Goal: Contribute content: Contribute content

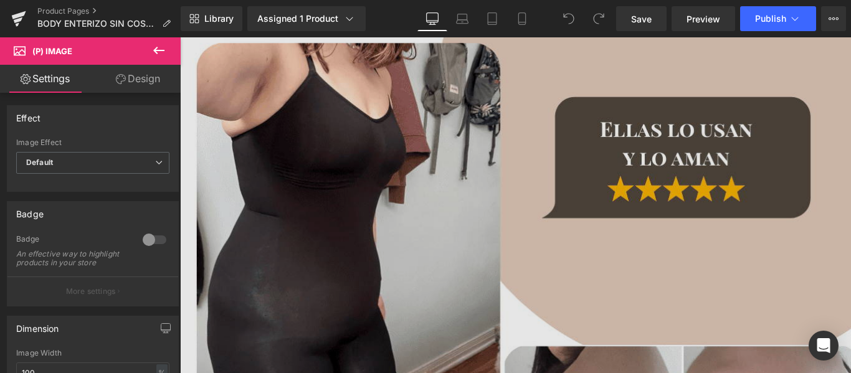
scroll to position [1580, 0]
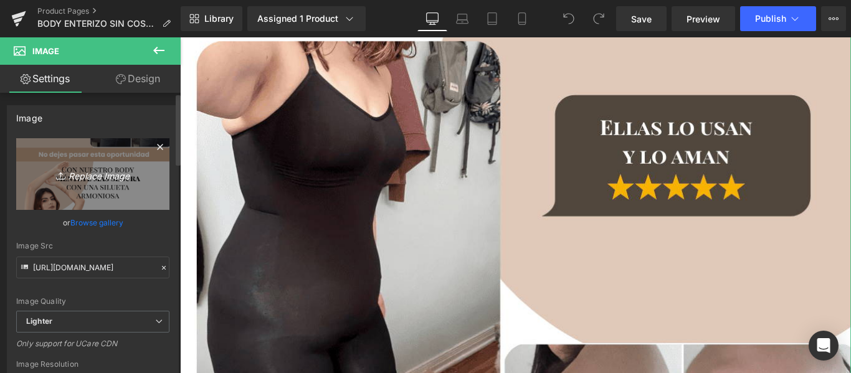
click at [94, 170] on icon "Replace Image" at bounding box center [93, 174] width 100 height 16
type input "C:\fakepath\BODY ENTERIZO (3).jpg"
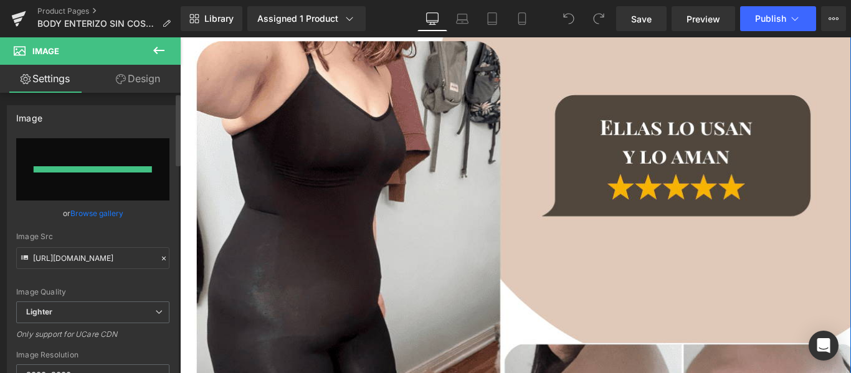
type input "[URL][DOMAIN_NAME]"
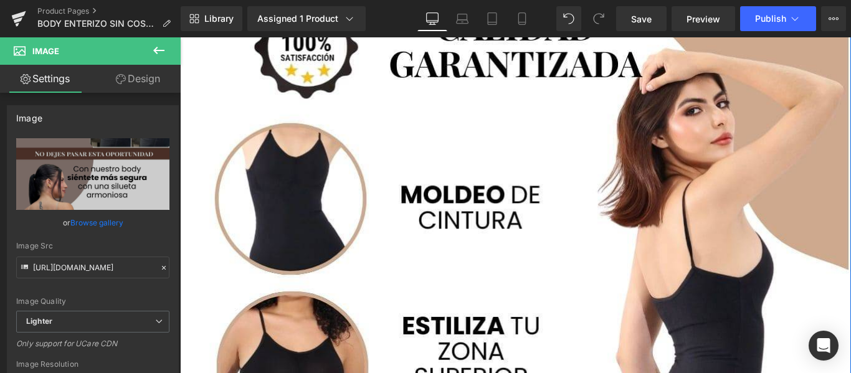
scroll to position [3633, 0]
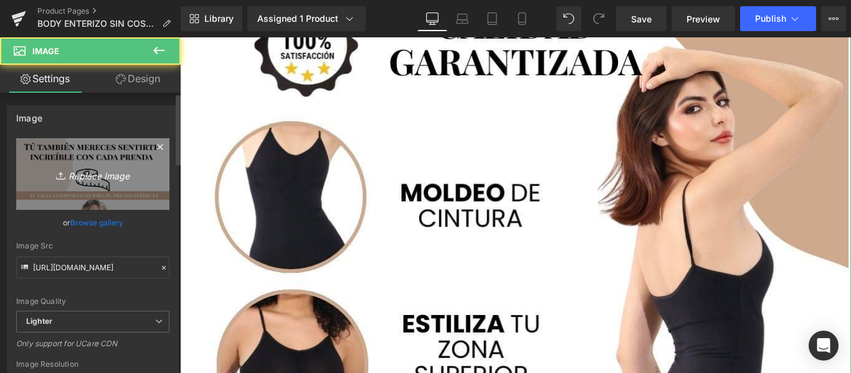
click at [142, 180] on link "Replace Image" at bounding box center [92, 174] width 153 height 72
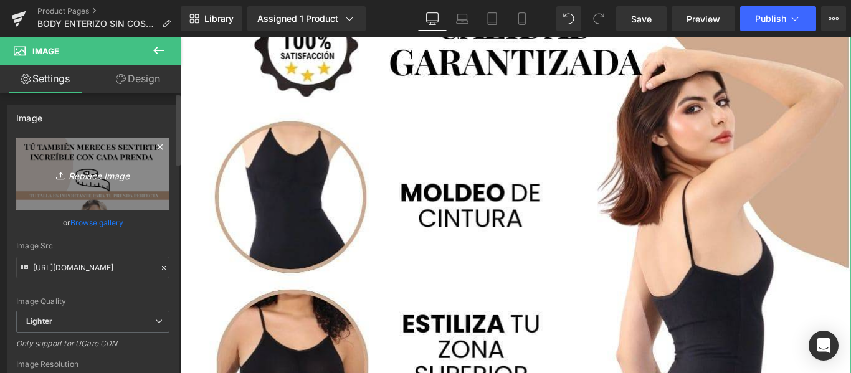
type input "C:\fakepath\BODY ENTERIZO (2).jpg"
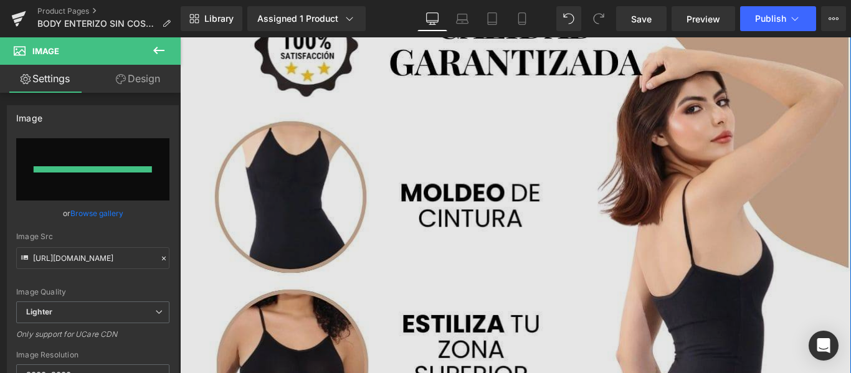
type input "[URL][DOMAIN_NAME]"
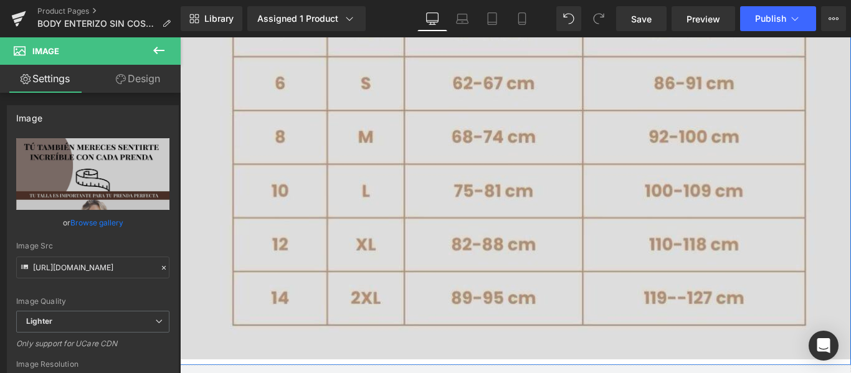
scroll to position [5462, 0]
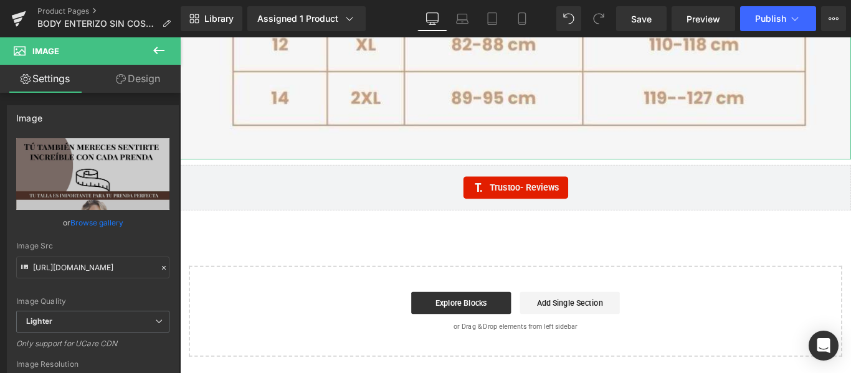
click at [150, 89] on link "Design" at bounding box center [138, 79] width 90 height 28
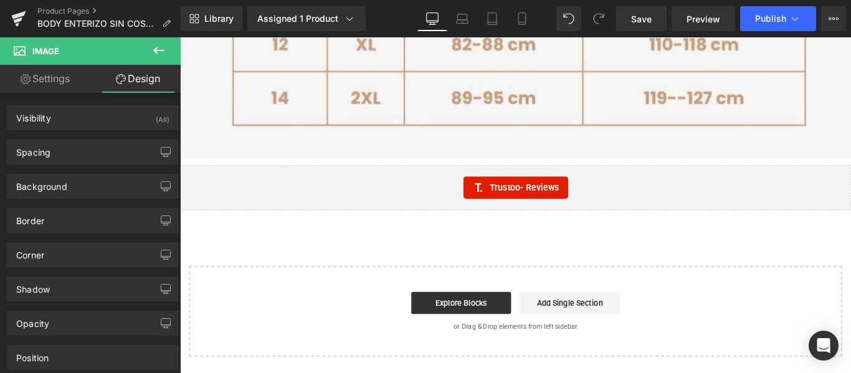
click at [171, 52] on button at bounding box center [159, 50] width 44 height 27
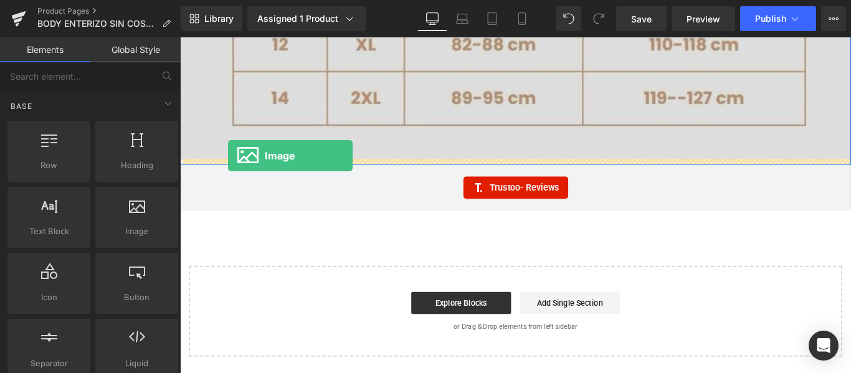
drag, startPoint x: 300, startPoint y: 261, endPoint x: 234, endPoint y: 170, distance: 112.4
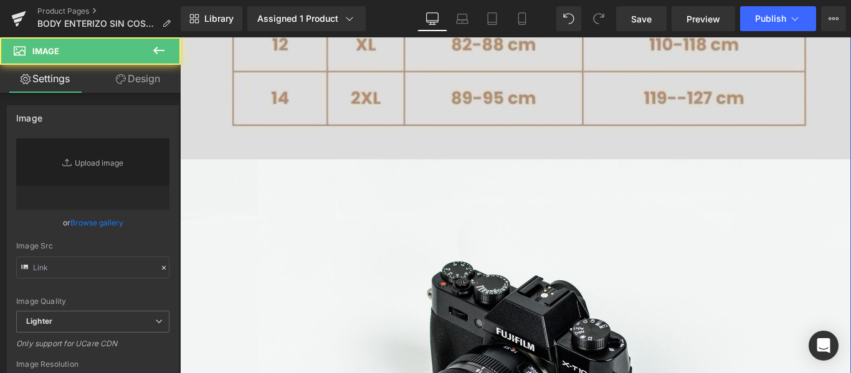
type input "//[DOMAIN_NAME][URL]"
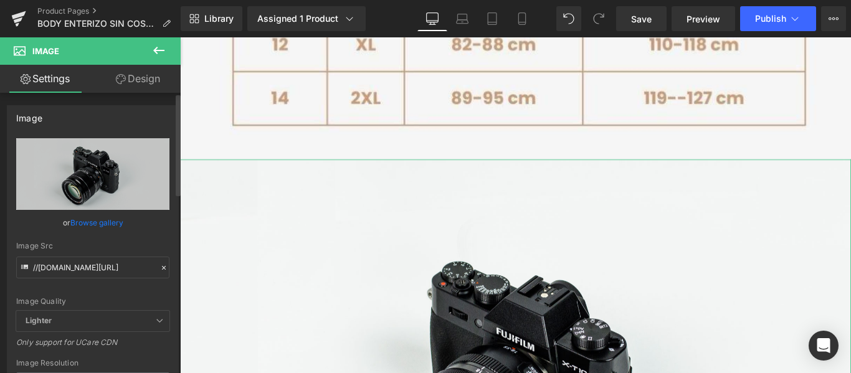
scroll to position [69, 0]
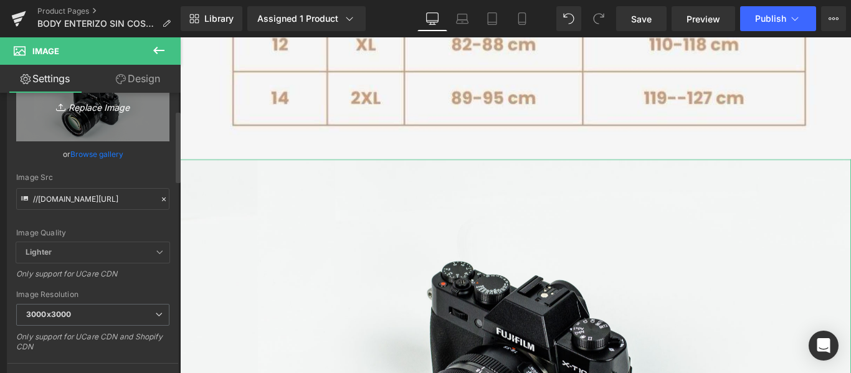
click at [100, 121] on link "Replace Image" at bounding box center [92, 106] width 153 height 72
type input "C:\fakepath\Diseño sin título (86).jpg"
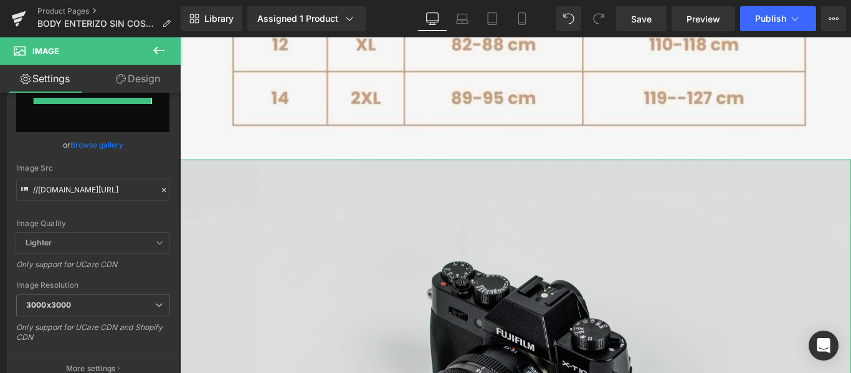
type input "[URL][DOMAIN_NAME]"
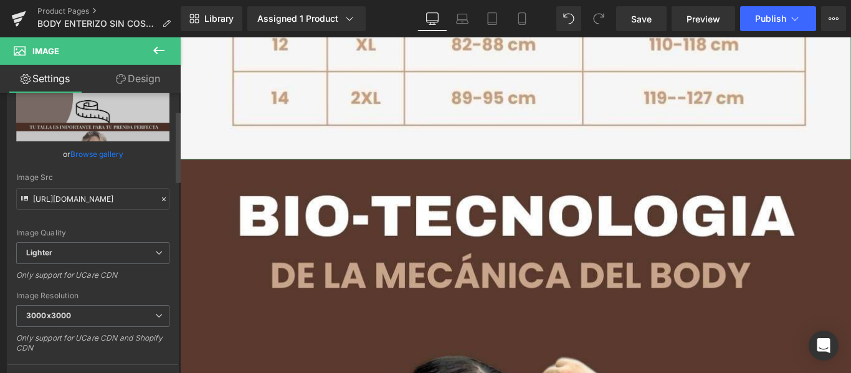
scroll to position [69, 0]
click at [100, 249] on span "Lighter" at bounding box center [92, 253] width 153 height 22
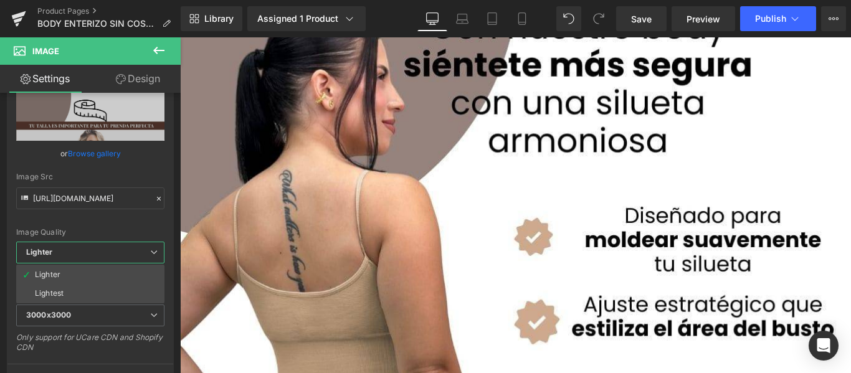
scroll to position [2383, 0]
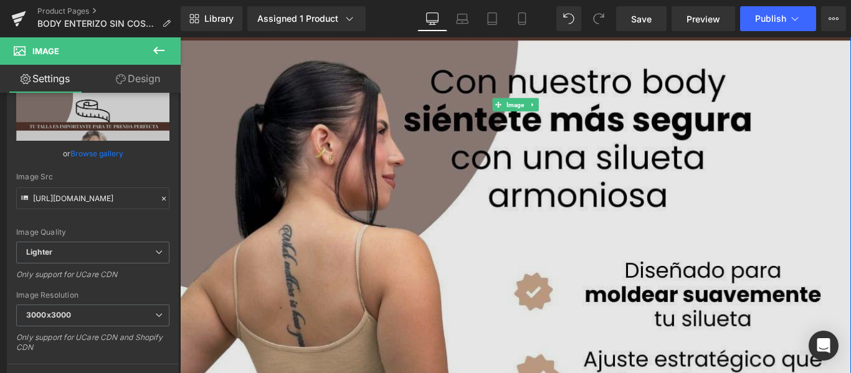
click at [366, 172] on img at bounding box center [557, 113] width 754 height 2094
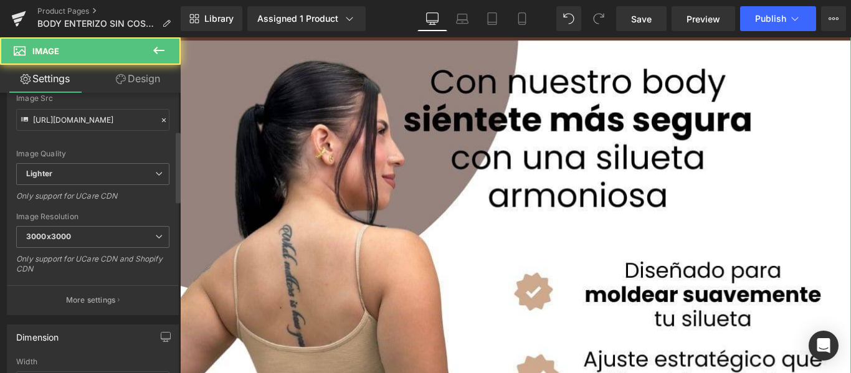
scroll to position [151, 0]
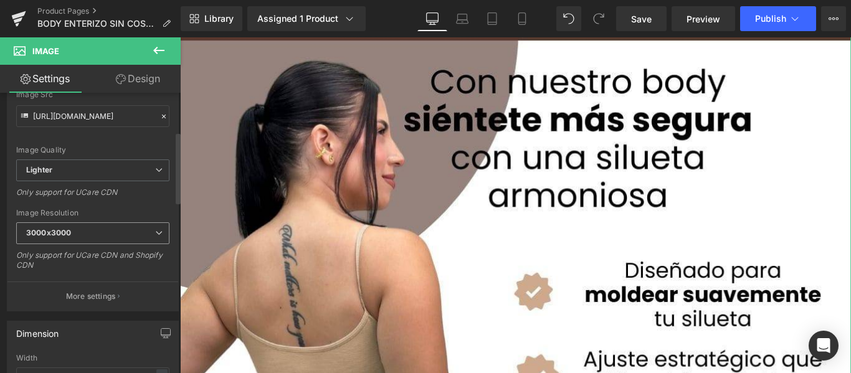
click at [95, 239] on span "3000x3000" at bounding box center [92, 233] width 153 height 22
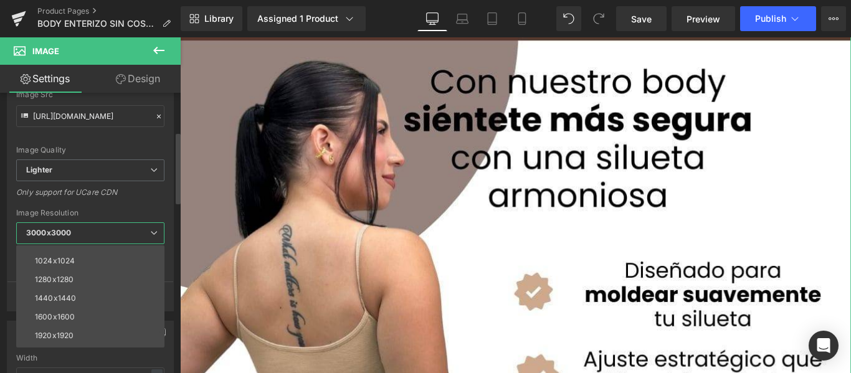
scroll to position [144, 0]
click at [90, 326] on li "1920x1920" at bounding box center [93, 335] width 154 height 19
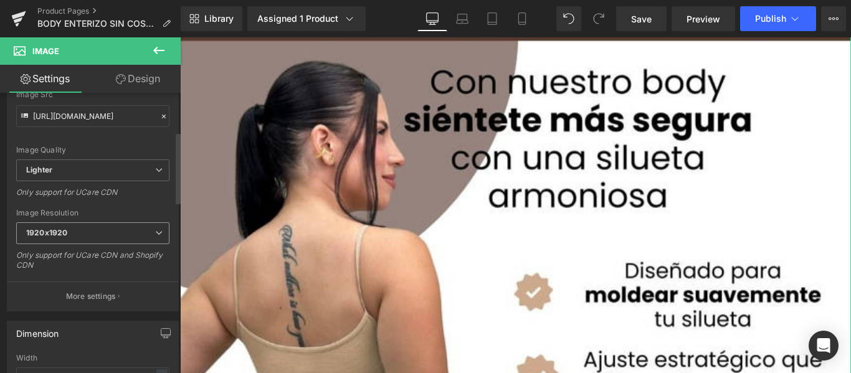
type input "[URL][DOMAIN_NAME]"
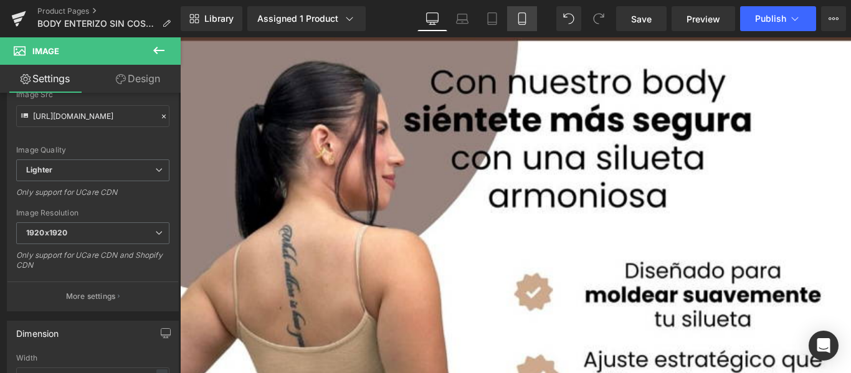
click at [515, 18] on link "Mobile" at bounding box center [522, 18] width 30 height 25
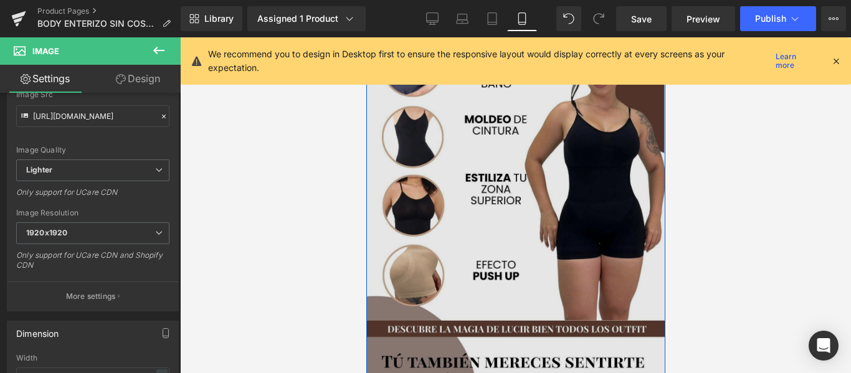
scroll to position [1692, 0]
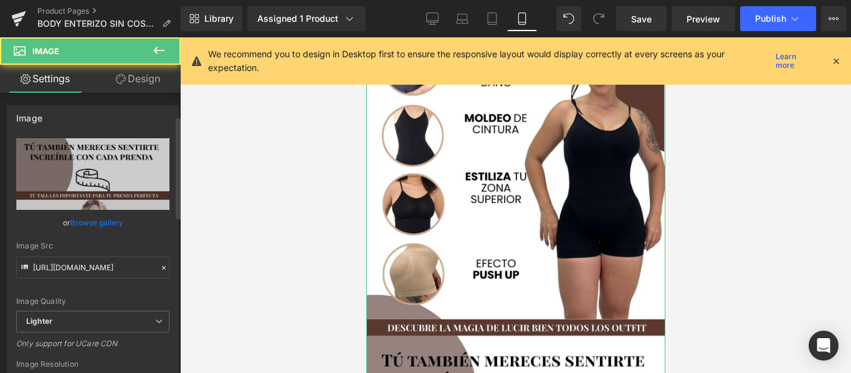
scroll to position [123, 0]
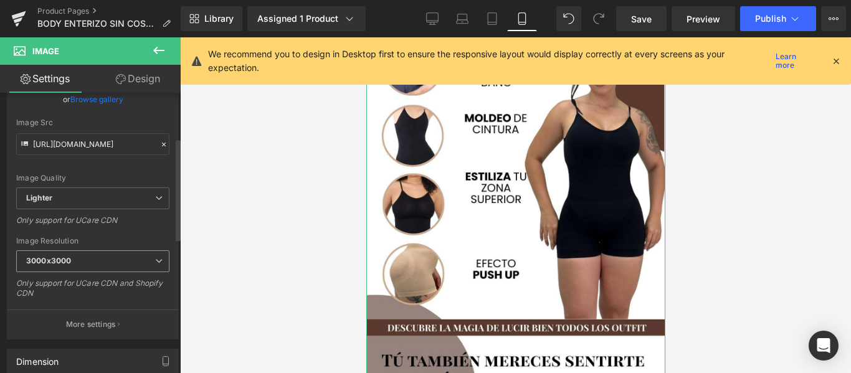
click at [126, 262] on span "3000x3000" at bounding box center [92, 261] width 153 height 22
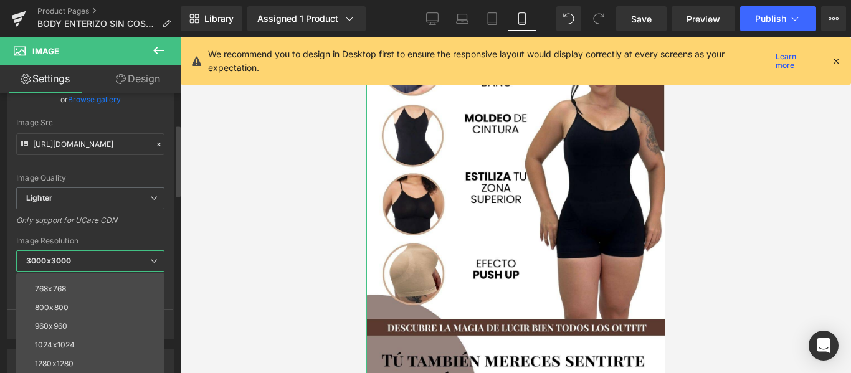
scroll to position [153, 0]
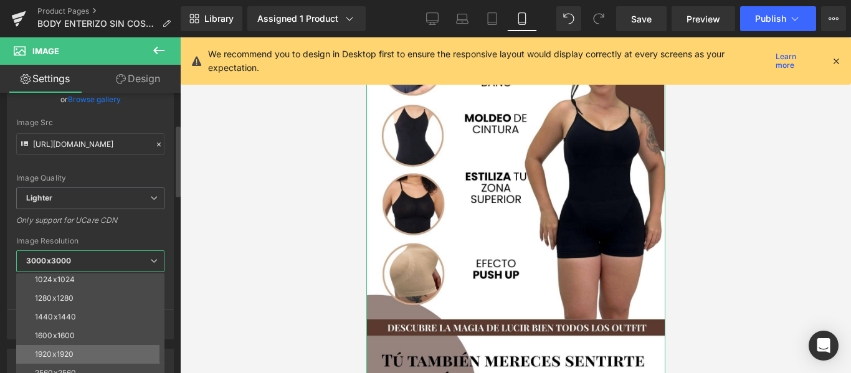
click at [102, 349] on li "1920x1920" at bounding box center [93, 354] width 154 height 19
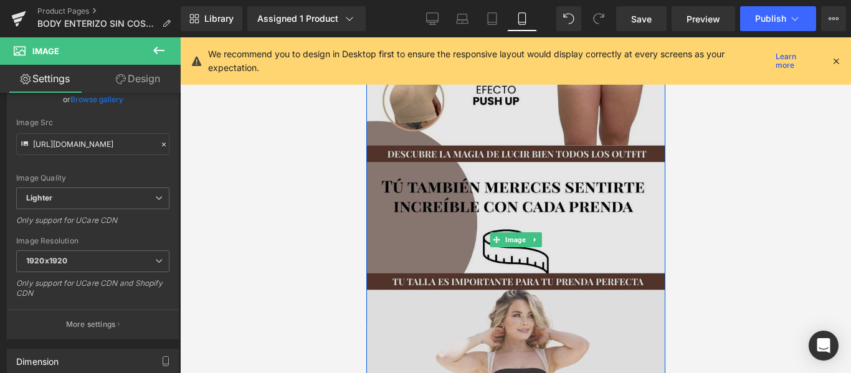
type input "[URL][DOMAIN_NAME]"
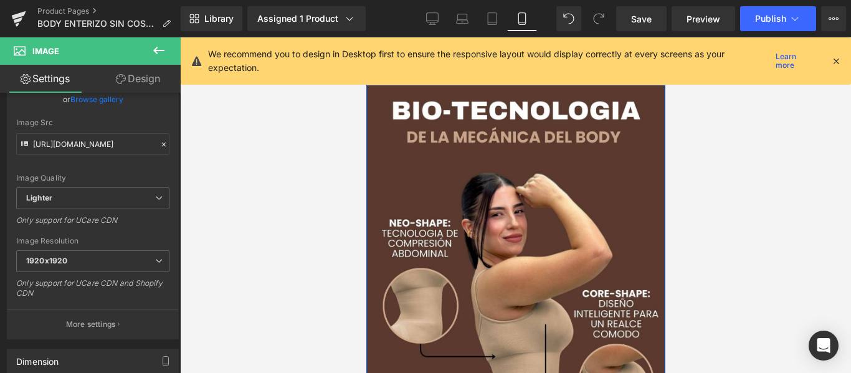
scroll to position [2440, 0]
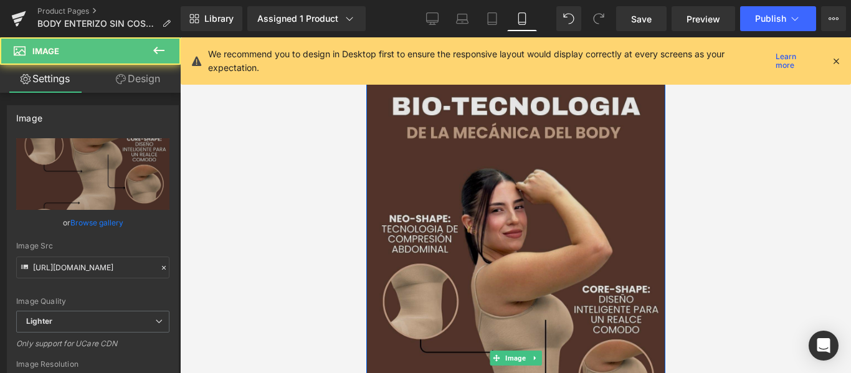
click at [532, 208] on img at bounding box center [515, 358] width 299 height 554
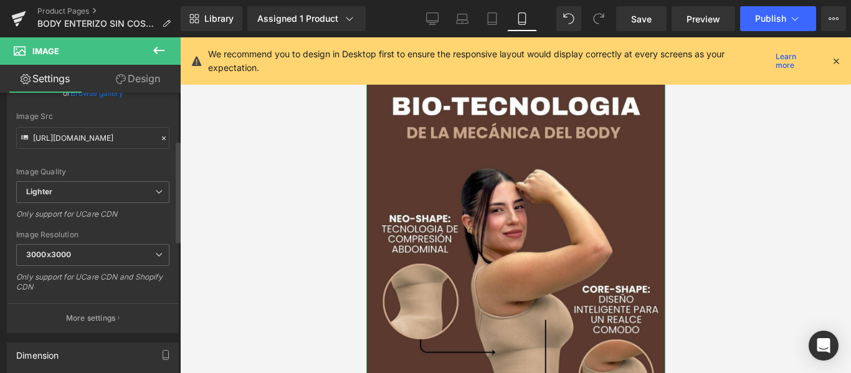
scroll to position [130, 0]
click at [80, 248] on span "3000x3000" at bounding box center [92, 255] width 153 height 22
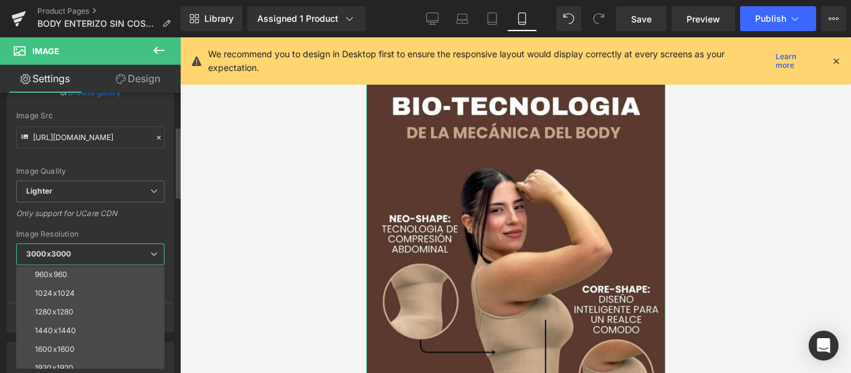
scroll to position [159, 0]
click at [97, 333] on li "1920x1920" at bounding box center [93, 340] width 154 height 19
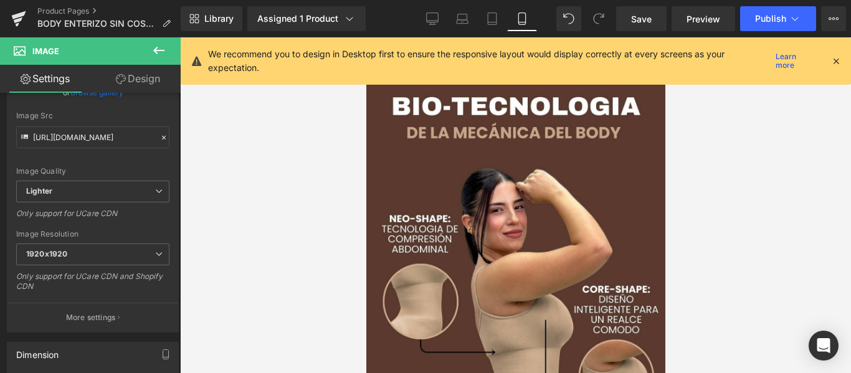
type input "[URL][DOMAIN_NAME]"
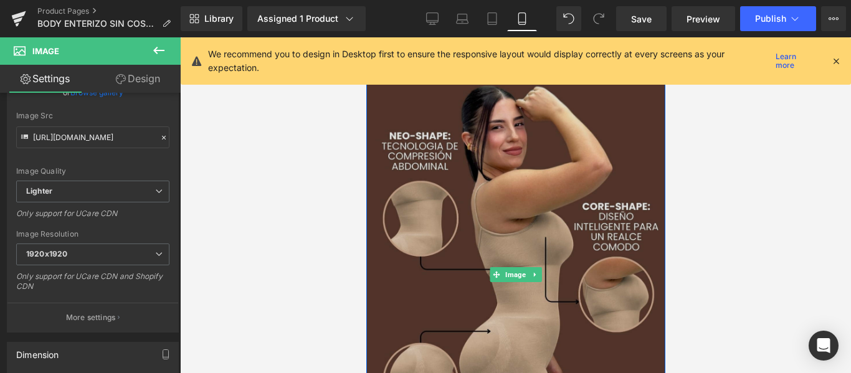
scroll to position [2493, 0]
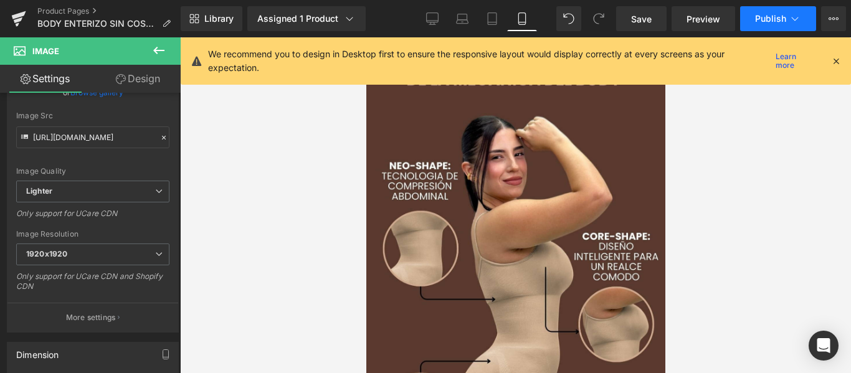
click at [782, 16] on span "Publish" at bounding box center [770, 19] width 31 height 10
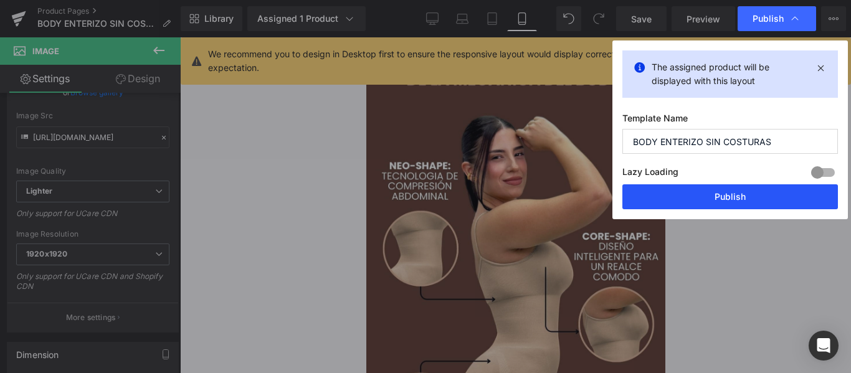
click at [721, 199] on button "Publish" at bounding box center [730, 196] width 216 height 25
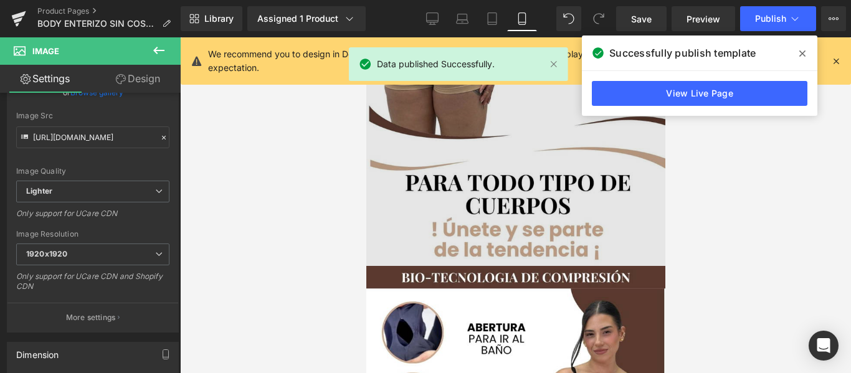
scroll to position [1427, 0]
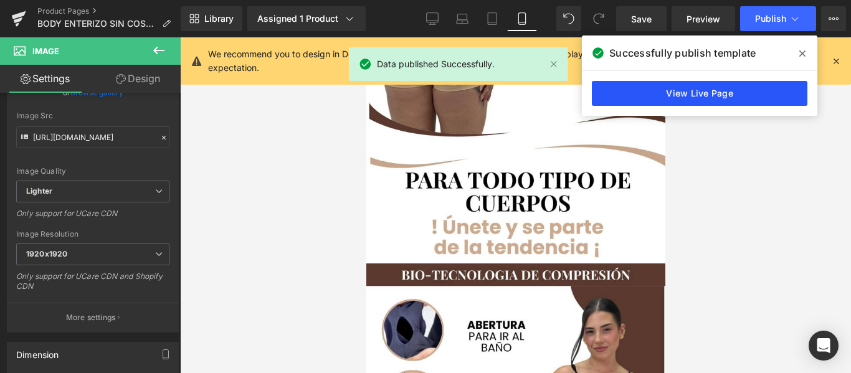
click at [694, 95] on link "View Live Page" at bounding box center [700, 93] width 216 height 25
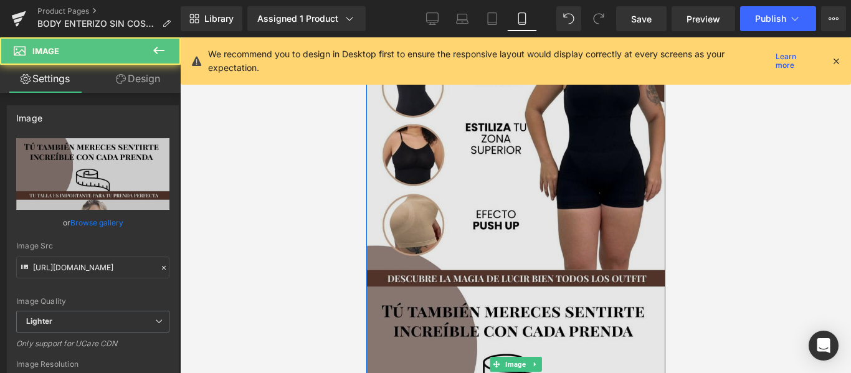
click at [456, 149] on img at bounding box center [515, 364] width 299 height 831
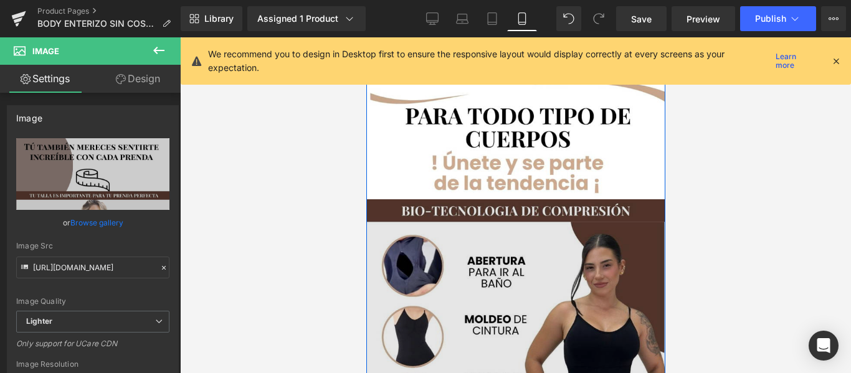
scroll to position [1492, 0]
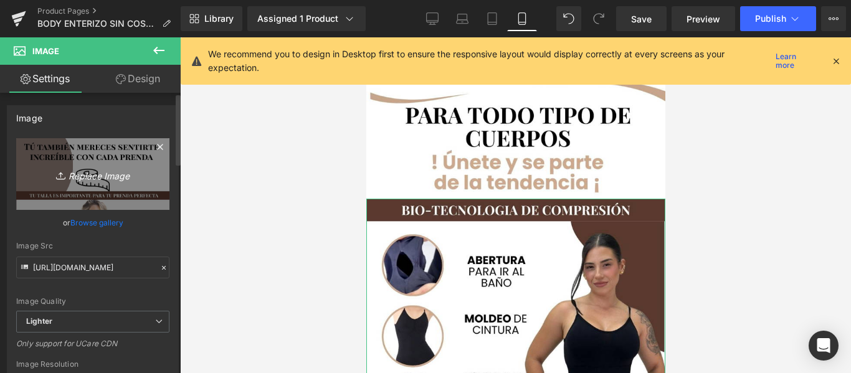
click at [115, 158] on link "Replace Image" at bounding box center [92, 174] width 153 height 72
type input "C:\fakepath\Diseño sin título (87) (1).jpg"
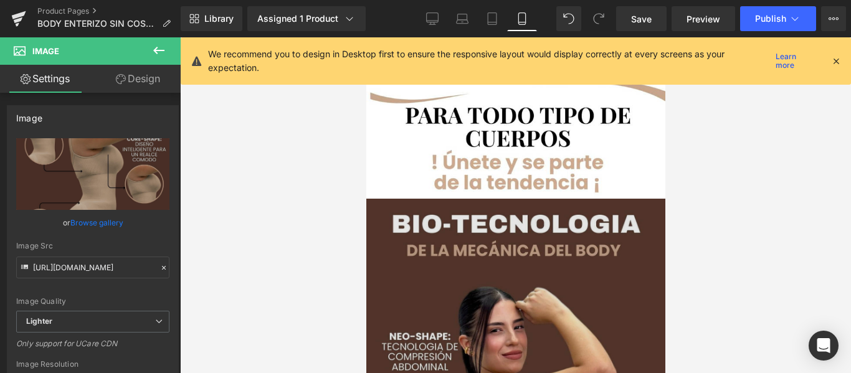
type input "[URL][DOMAIN_NAME]"
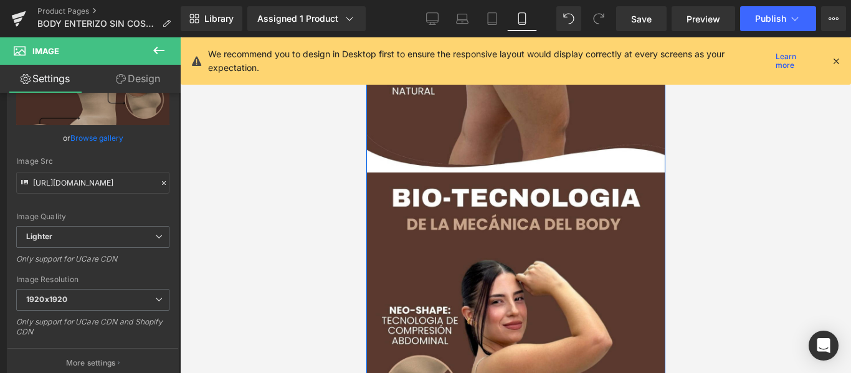
scroll to position [2072, 0]
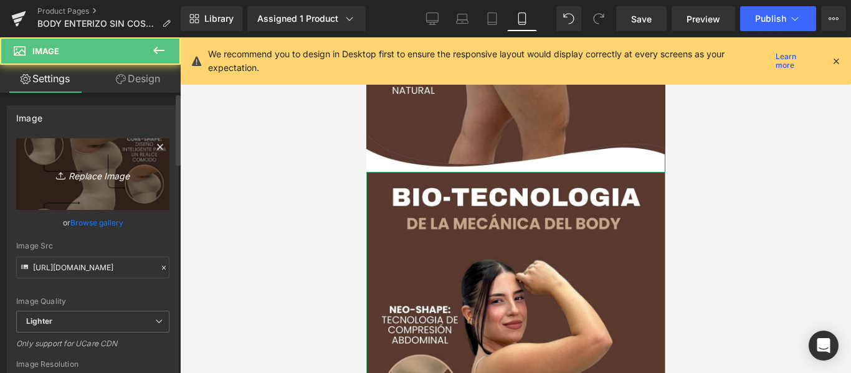
click at [130, 171] on icon "Replace Image" at bounding box center [93, 174] width 100 height 16
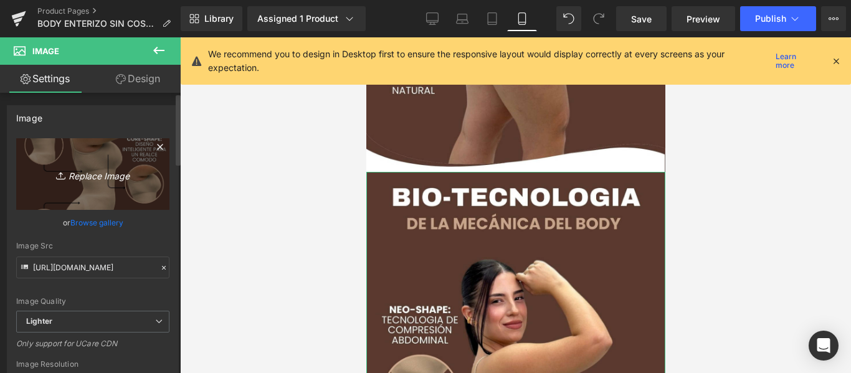
type input "C:\fakepath\BODY ENTERIZO (4) (1).jpg"
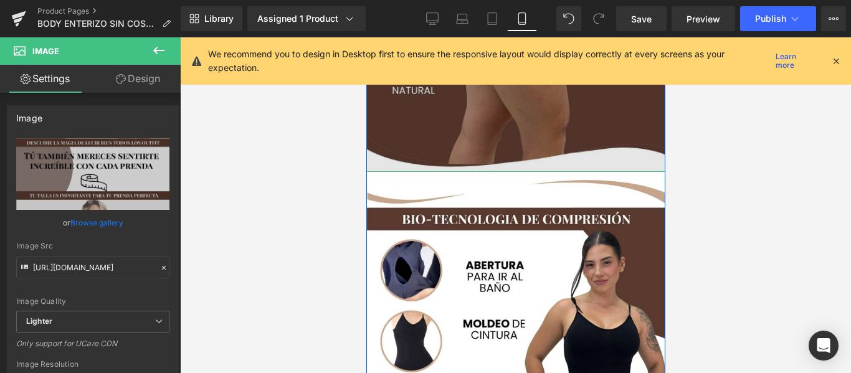
type input "[URL][DOMAIN_NAME]"
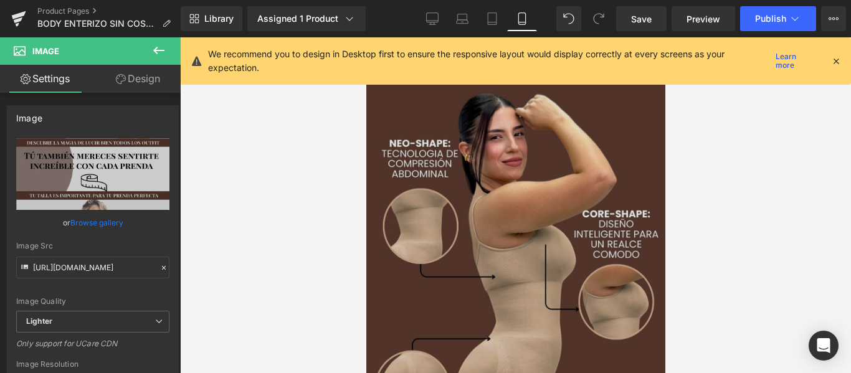
scroll to position [1694, 0]
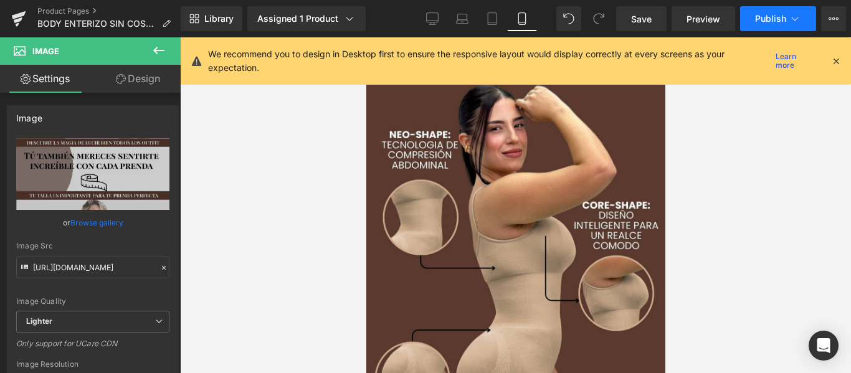
click at [778, 22] on span "Publish" at bounding box center [770, 19] width 31 height 10
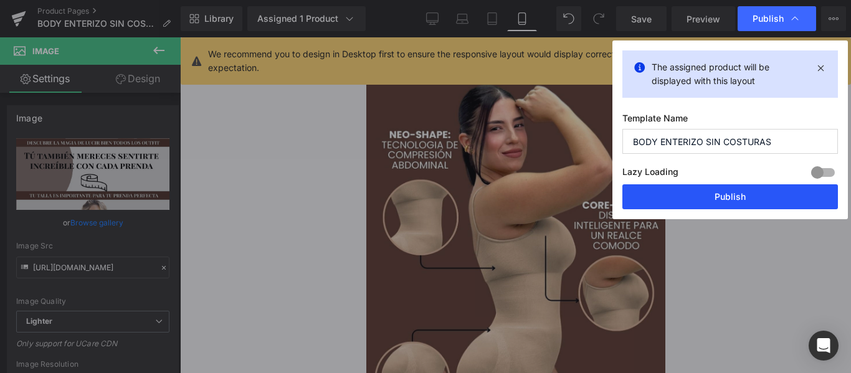
click at [754, 199] on button "Publish" at bounding box center [730, 196] width 216 height 25
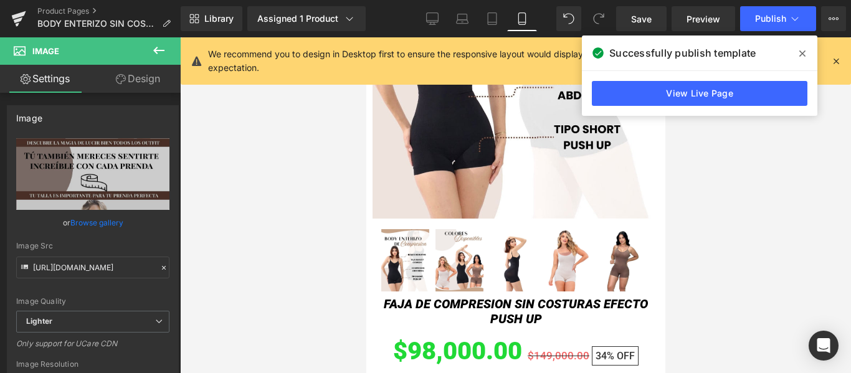
scroll to position [0, 0]
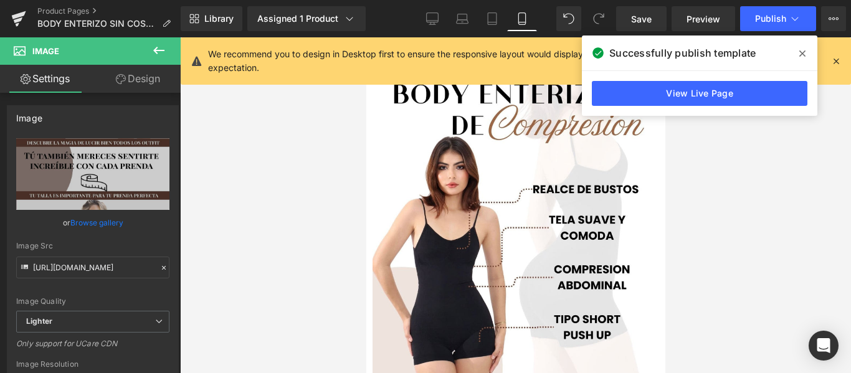
click at [449, 139] on img at bounding box center [515, 222] width 287 height 371
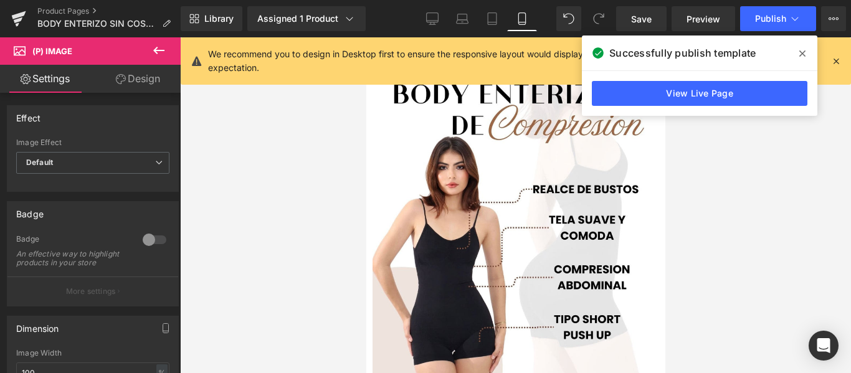
click at [837, 60] on icon at bounding box center [835, 60] width 11 height 11
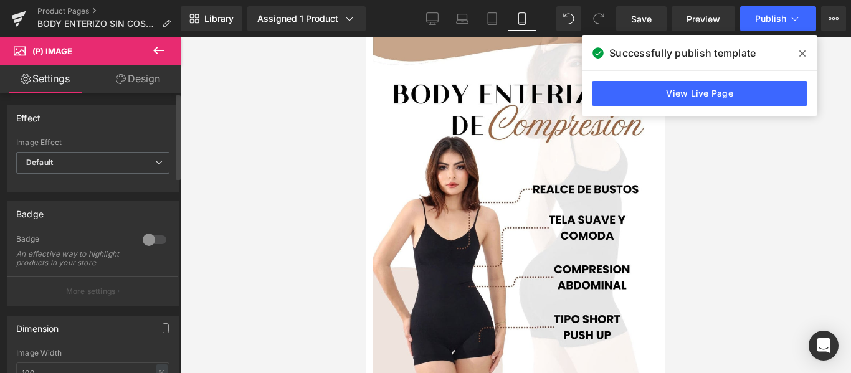
click at [154, 239] on div at bounding box center [155, 240] width 30 height 20
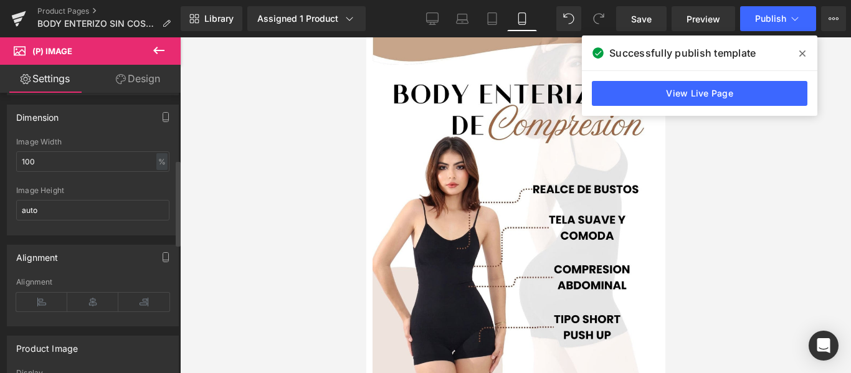
scroll to position [218, 0]
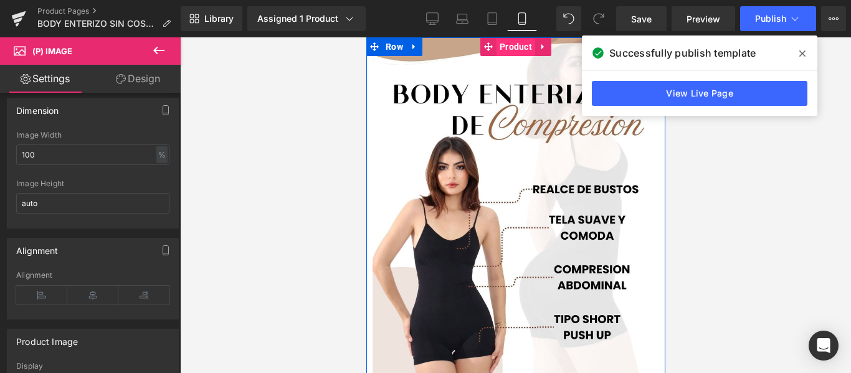
click at [510, 47] on span "Product" at bounding box center [515, 46] width 39 height 19
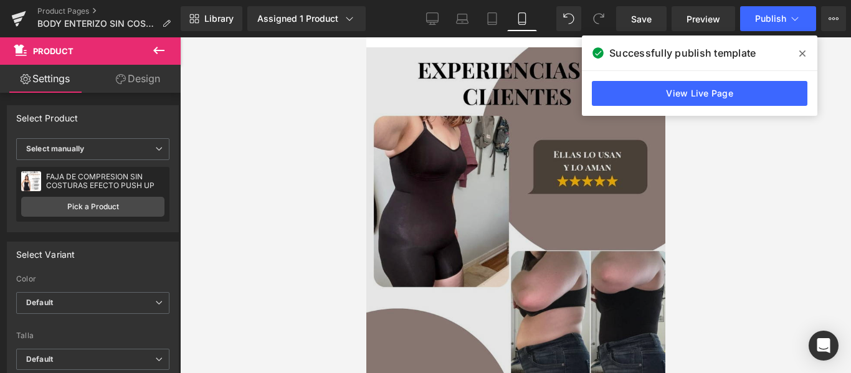
scroll to position [815, 0]
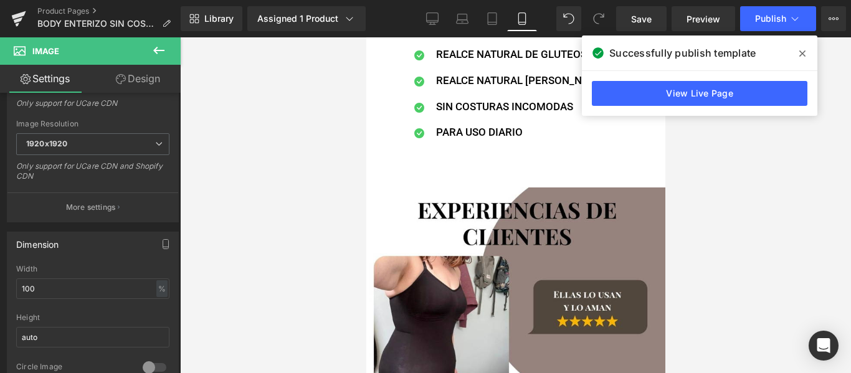
scroll to position [667, 0]
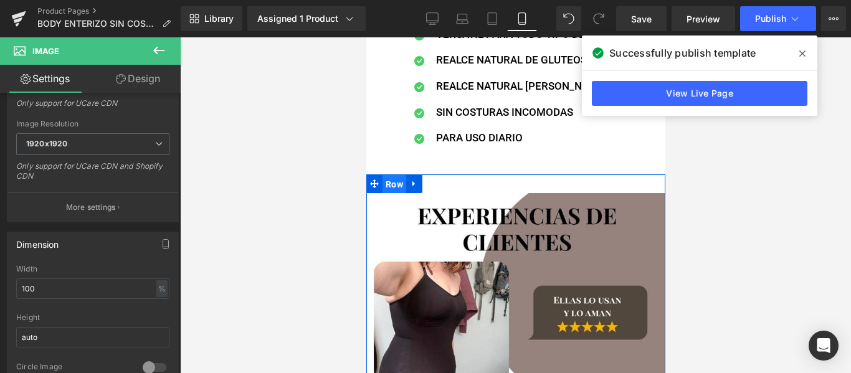
click at [395, 185] on span "Row" at bounding box center [394, 184] width 24 height 19
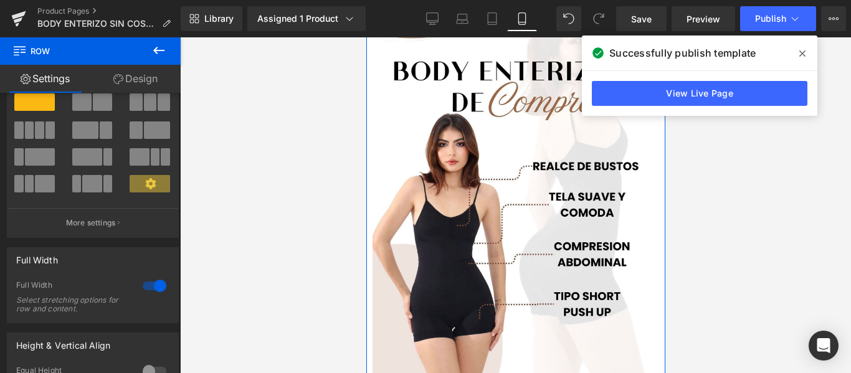
scroll to position [0, 0]
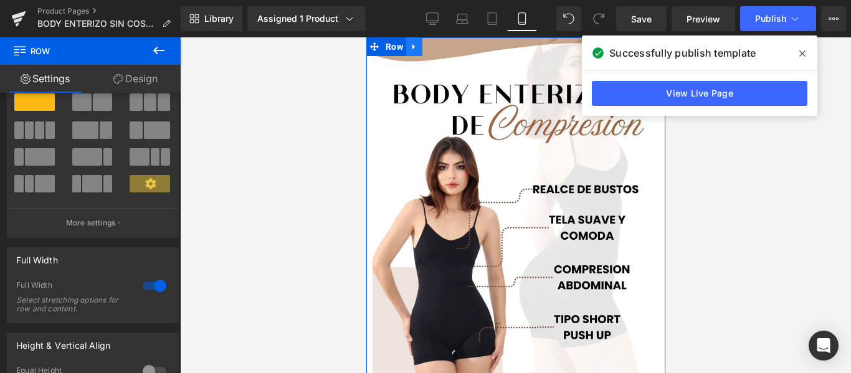
click at [406, 50] on link at bounding box center [414, 46] width 16 height 19
click at [394, 50] on span "Row" at bounding box center [394, 47] width 24 height 19
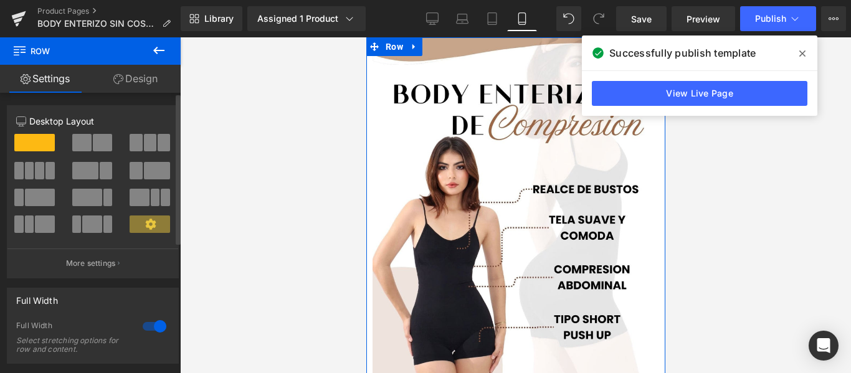
click at [151, 325] on div at bounding box center [155, 326] width 30 height 20
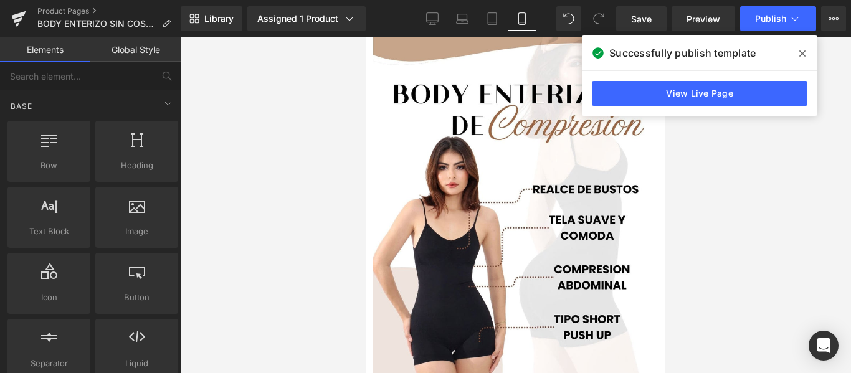
click at [259, 178] on div at bounding box center [515, 205] width 671 height 336
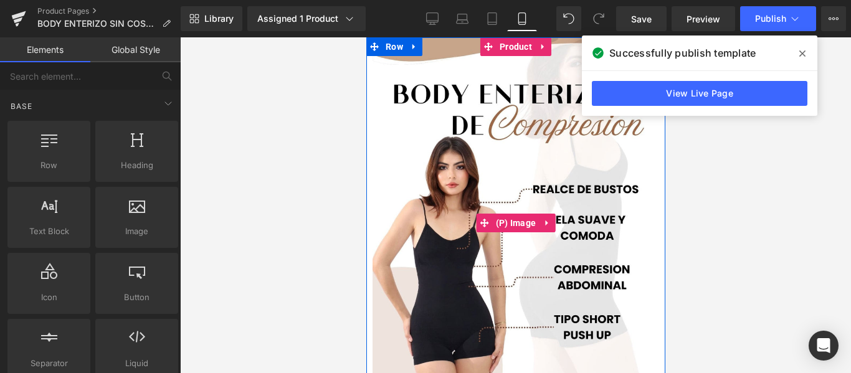
click at [399, 157] on img at bounding box center [515, 222] width 287 height 371
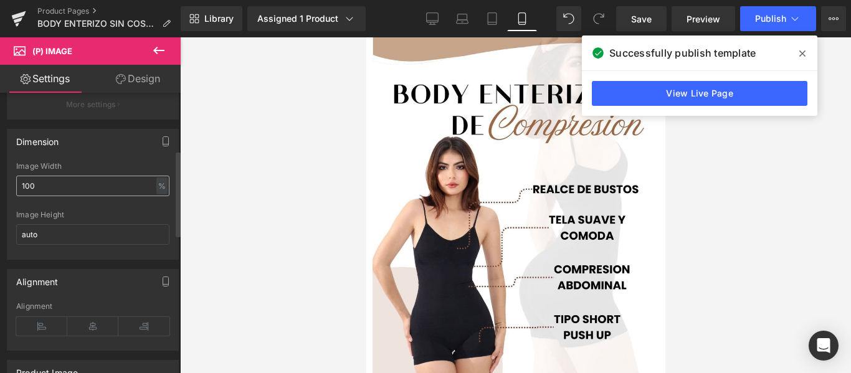
scroll to position [187, 0]
click at [110, 196] on input "100" at bounding box center [92, 185] width 153 height 21
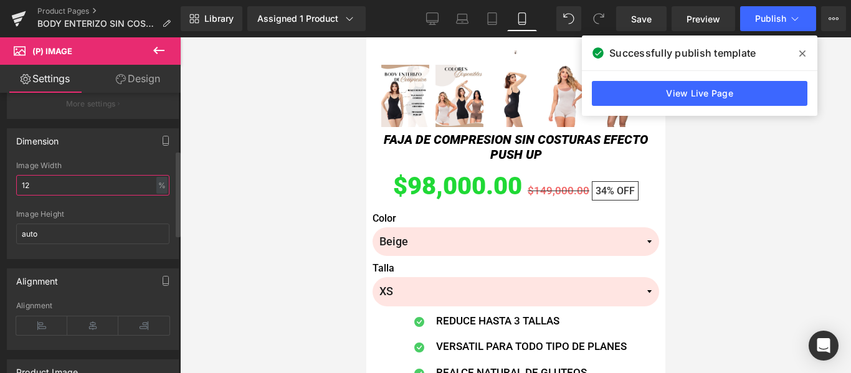
type input "120"
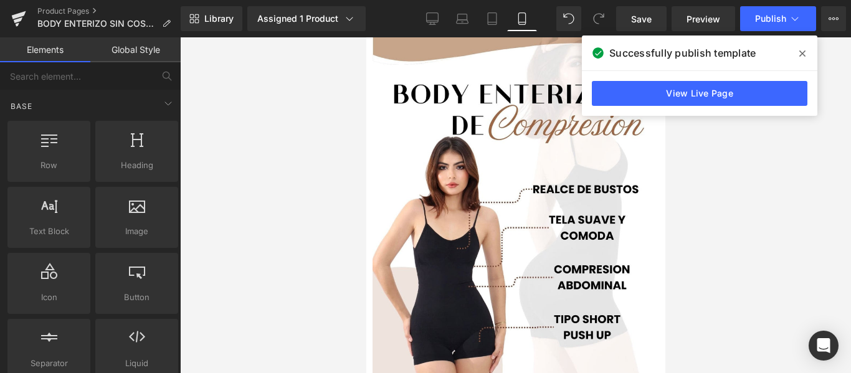
click at [212, 183] on div at bounding box center [515, 205] width 671 height 336
click at [807, 55] on span at bounding box center [802, 54] width 20 height 20
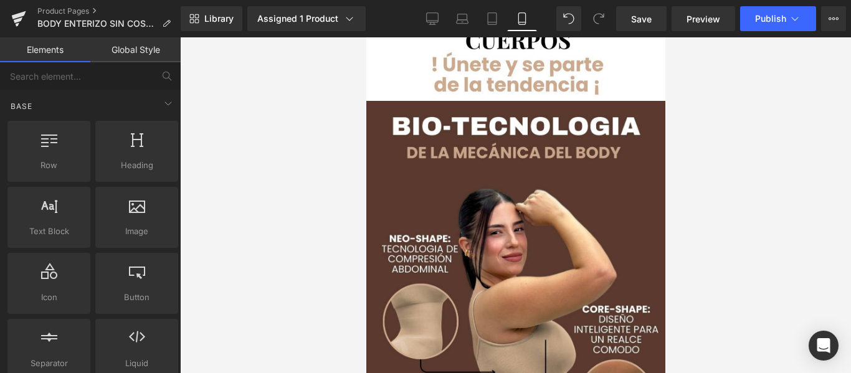
scroll to position [1614, 0]
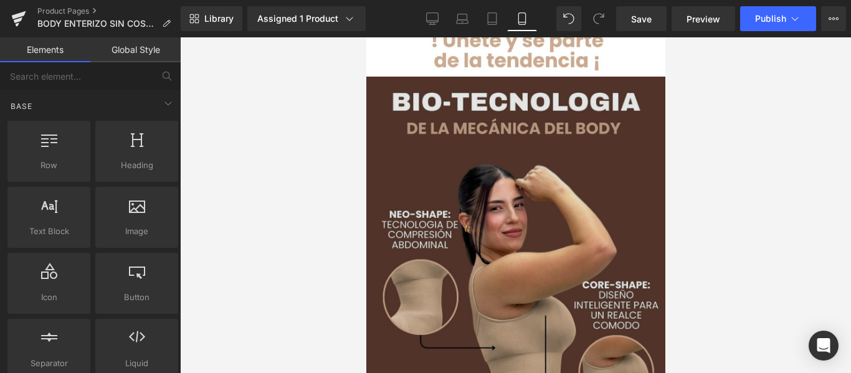
click at [427, 250] on img at bounding box center [515, 354] width 299 height 554
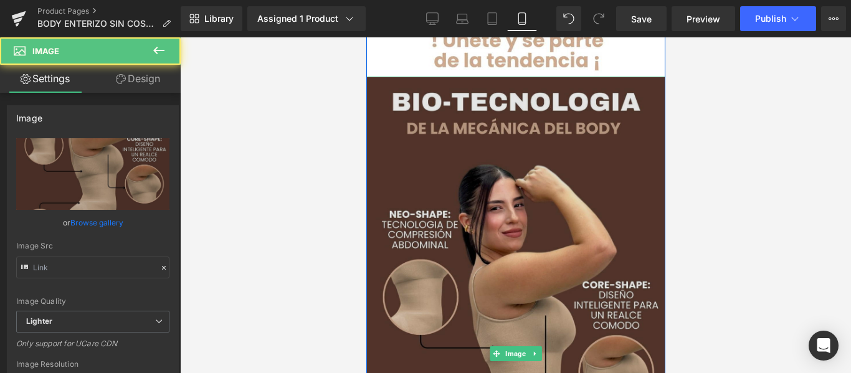
type input "[URL][DOMAIN_NAME]"
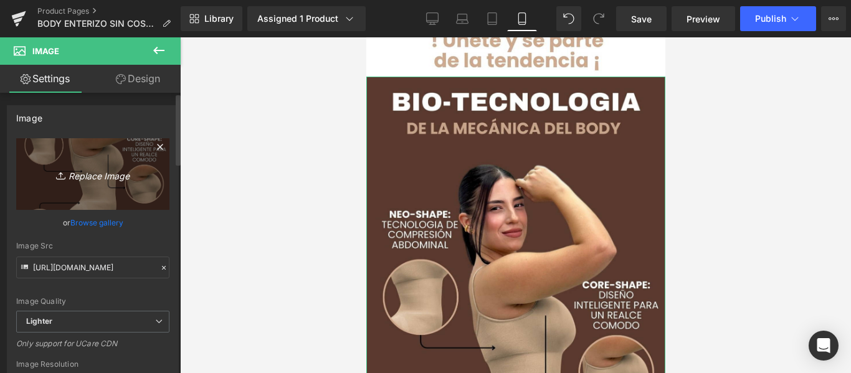
click at [97, 161] on link "Replace Image" at bounding box center [92, 174] width 153 height 72
type input "C:\fakepath\Diseño sin título (88) (1).jpg"
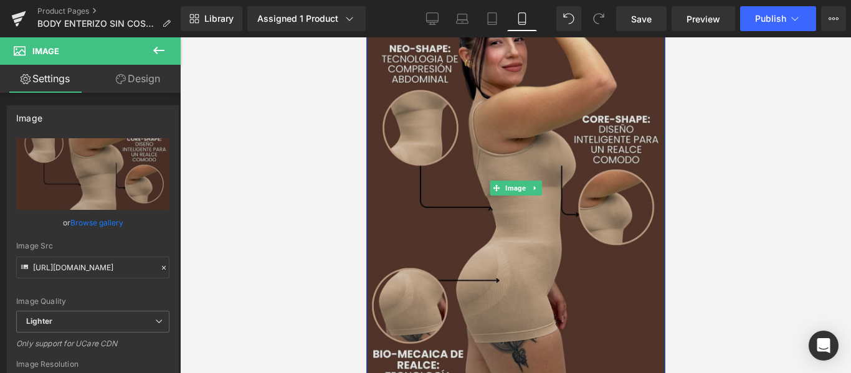
scroll to position [1780, 0]
type input "[URL][DOMAIN_NAME]"
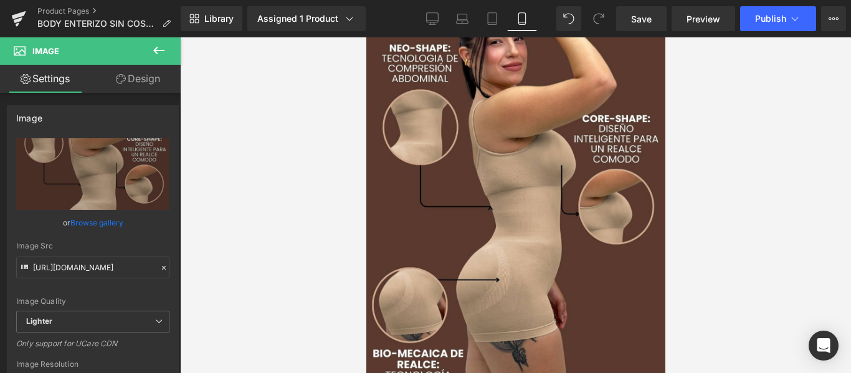
click at [743, 230] on div at bounding box center [515, 205] width 671 height 336
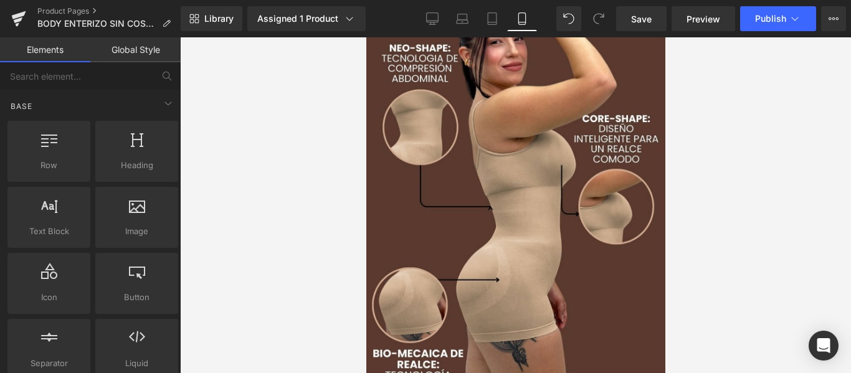
click at [676, 207] on div at bounding box center [515, 205] width 671 height 336
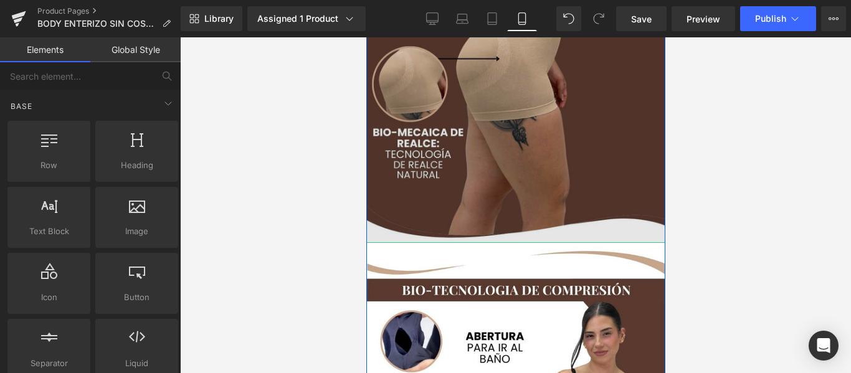
scroll to position [2002, 0]
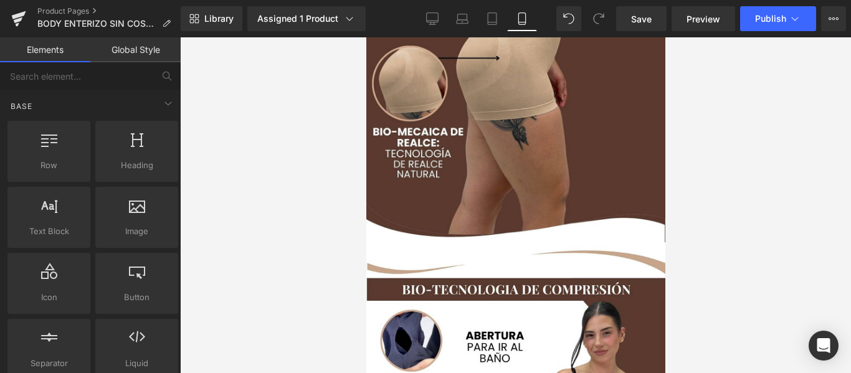
click at [738, 217] on div at bounding box center [515, 205] width 671 height 336
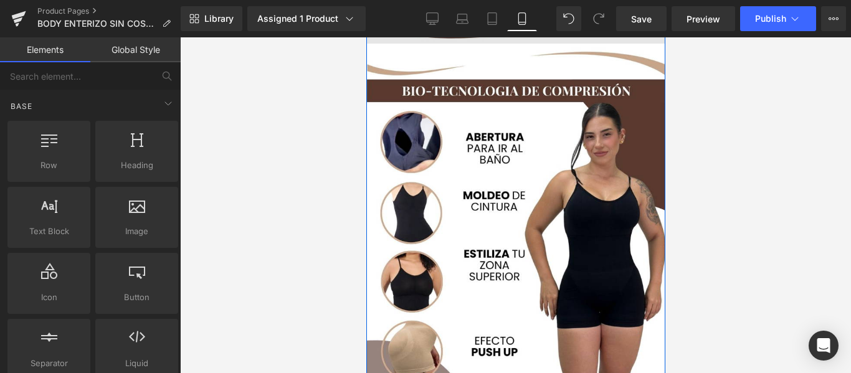
scroll to position [2200, 0]
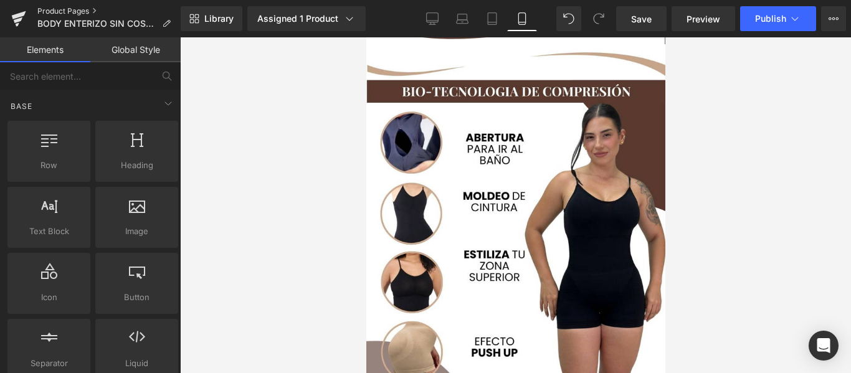
click at [65, 12] on link "Product Pages" at bounding box center [108, 11] width 143 height 10
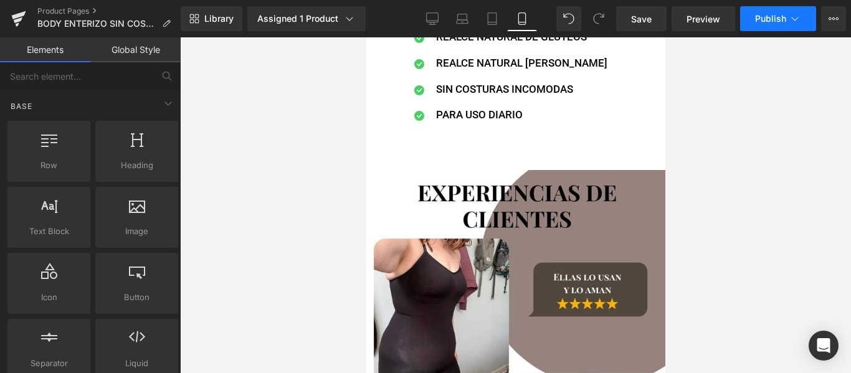
scroll to position [676, 0]
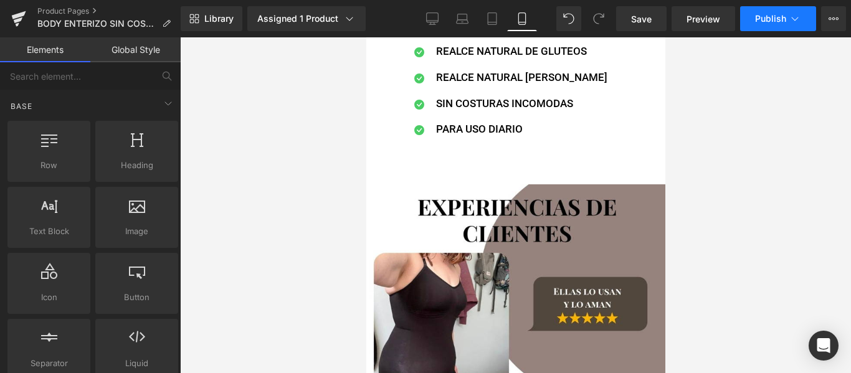
click at [769, 20] on span "Publish" at bounding box center [770, 19] width 31 height 10
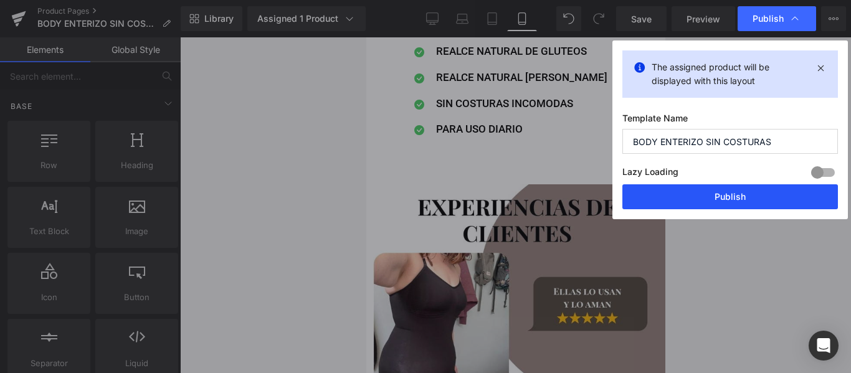
click at [736, 190] on button "Publish" at bounding box center [730, 196] width 216 height 25
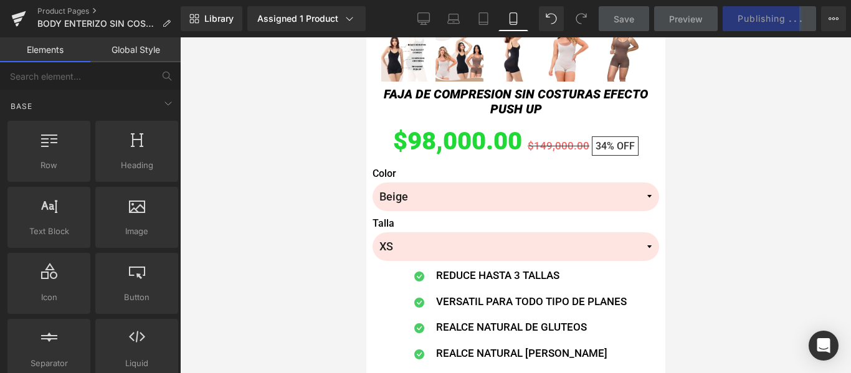
scroll to position [399, 0]
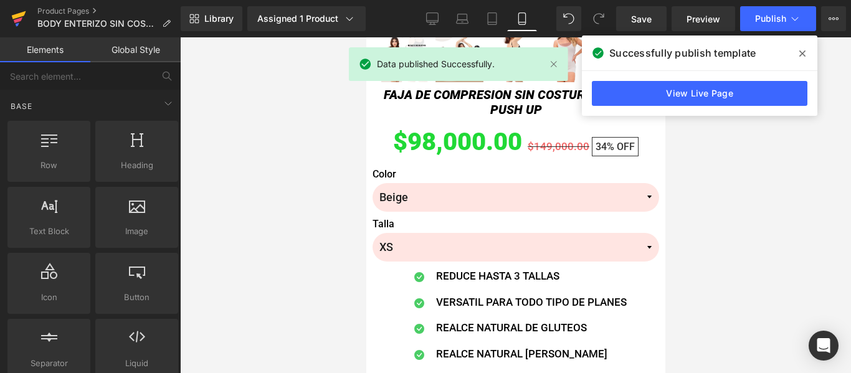
click at [34, 11] on link at bounding box center [18, 18] width 37 height 37
